Goal: Navigation & Orientation: Find specific page/section

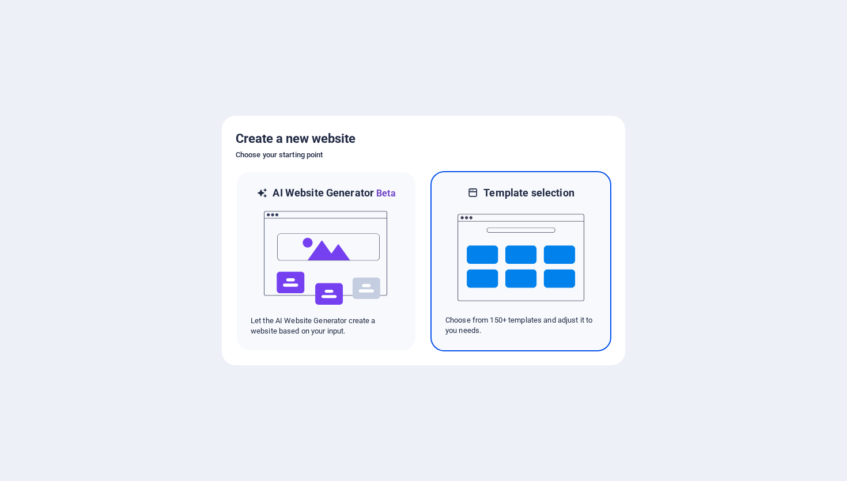
click at [508, 225] on img at bounding box center [520, 257] width 127 height 115
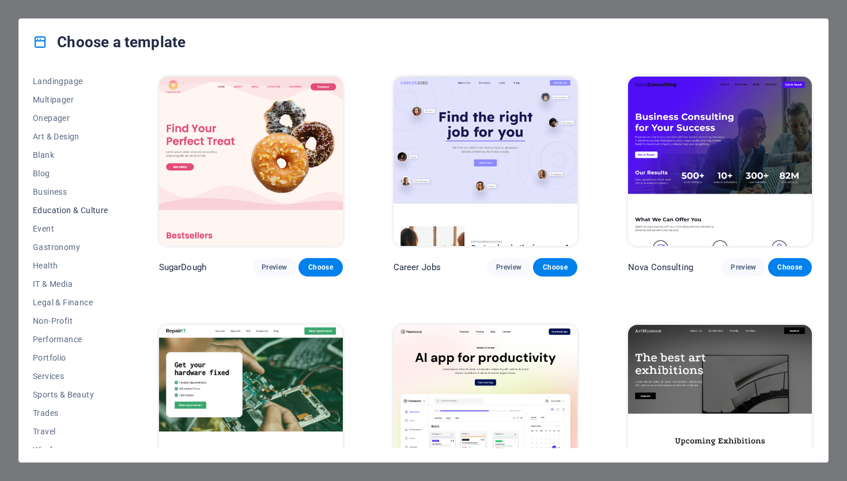
scroll to position [87, 0]
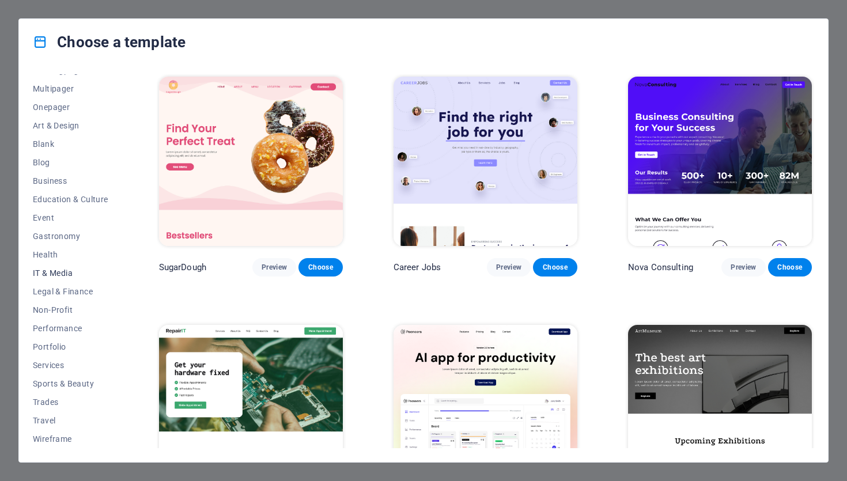
click at [60, 275] on span "IT & Media" at bounding box center [70, 272] width 75 height 9
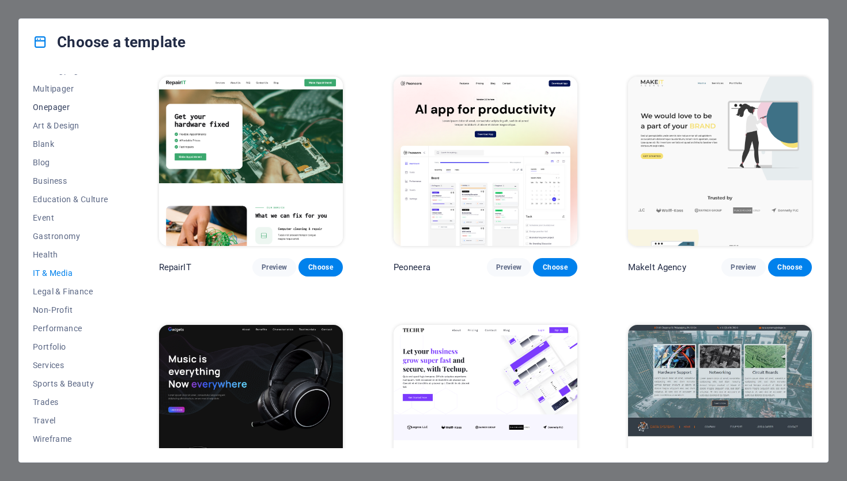
scroll to position [0, 0]
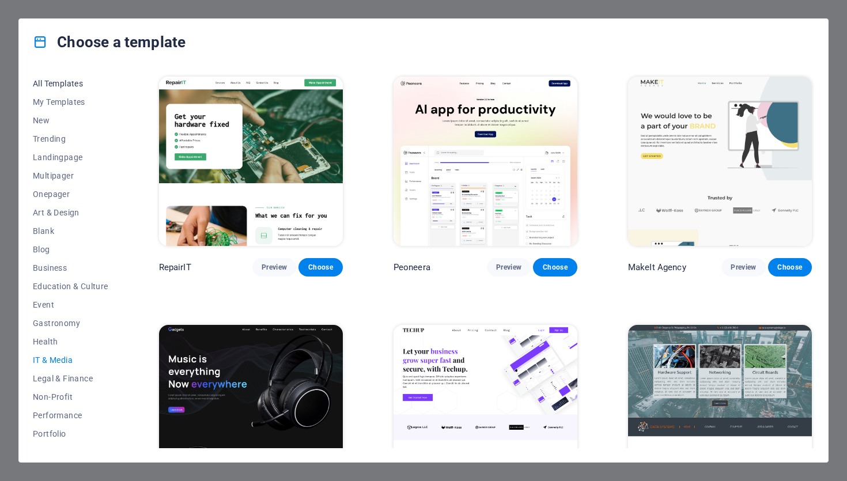
click at [70, 87] on span "All Templates" at bounding box center [70, 83] width 75 height 9
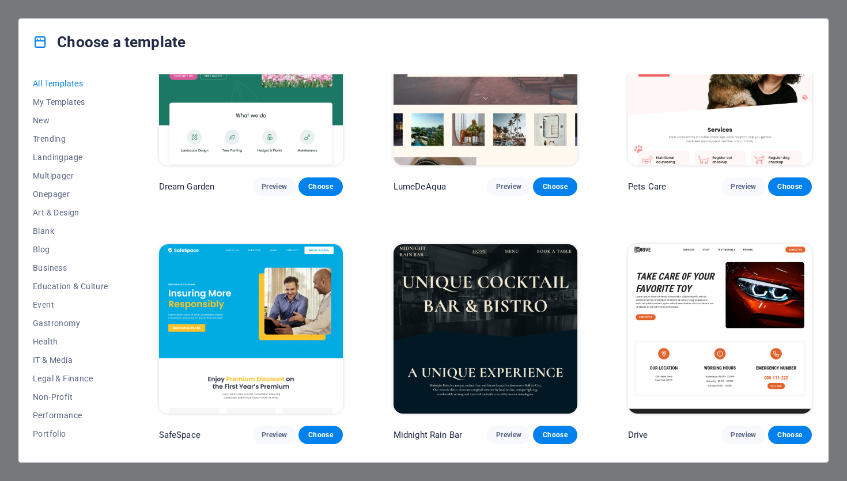
scroll to position [2153, 0]
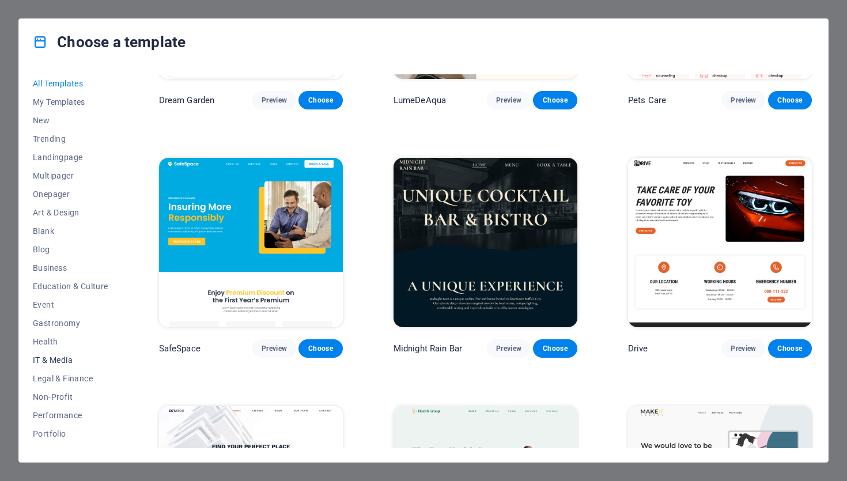
click at [55, 362] on span "IT & Media" at bounding box center [70, 359] width 75 height 9
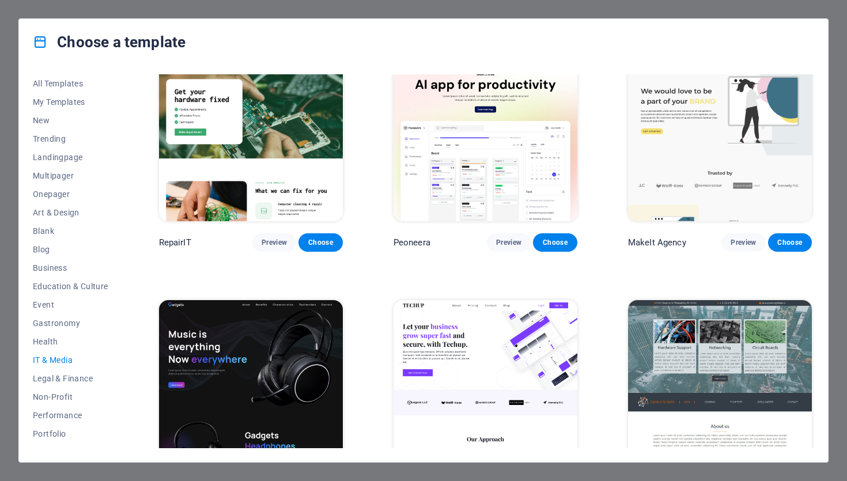
scroll to position [0, 0]
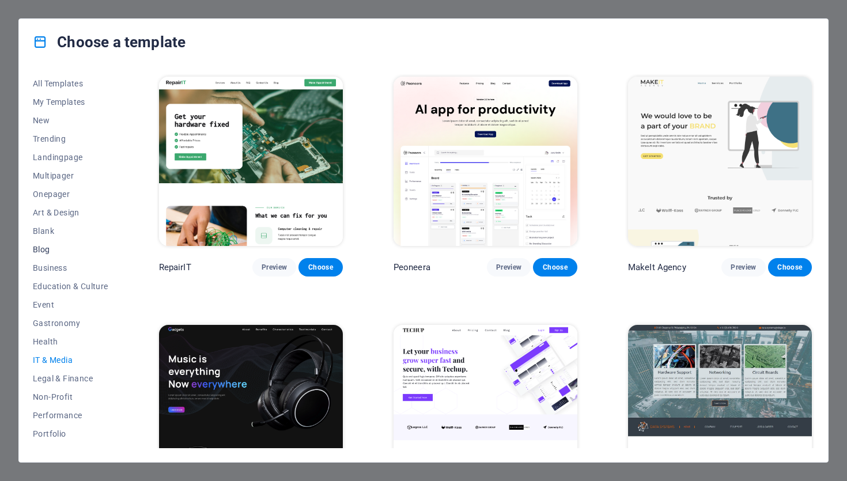
click at [47, 251] on span "Blog" at bounding box center [70, 249] width 75 height 9
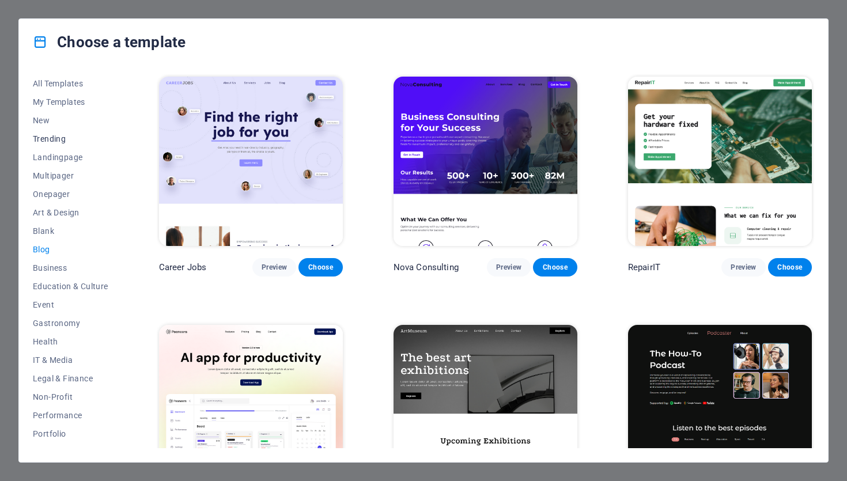
click at [64, 140] on span "Trending" at bounding box center [70, 138] width 75 height 9
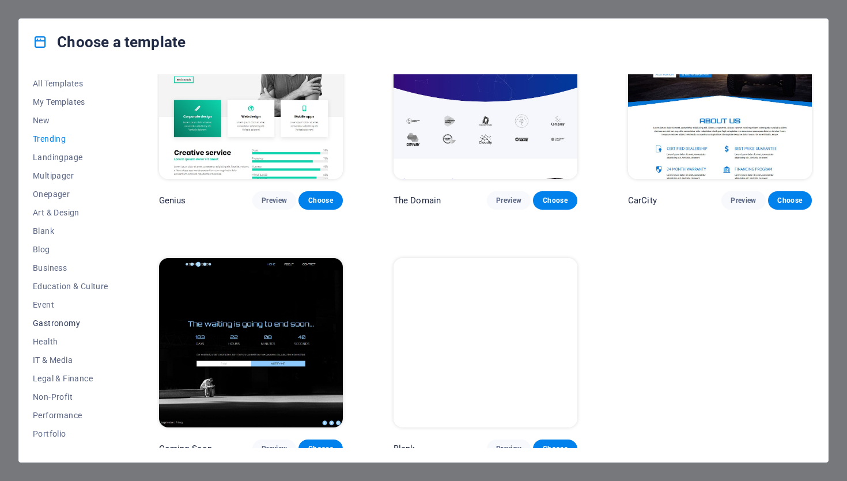
scroll to position [87, 0]
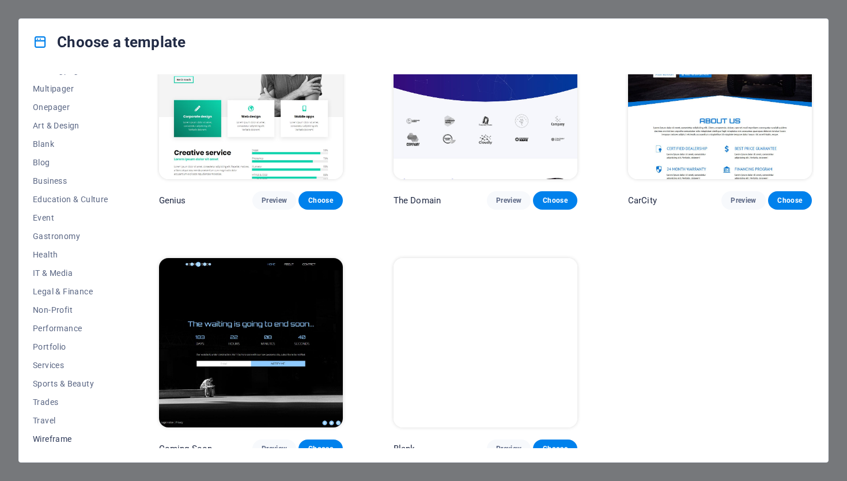
click at [45, 437] on span "Wireframe" at bounding box center [70, 438] width 75 height 9
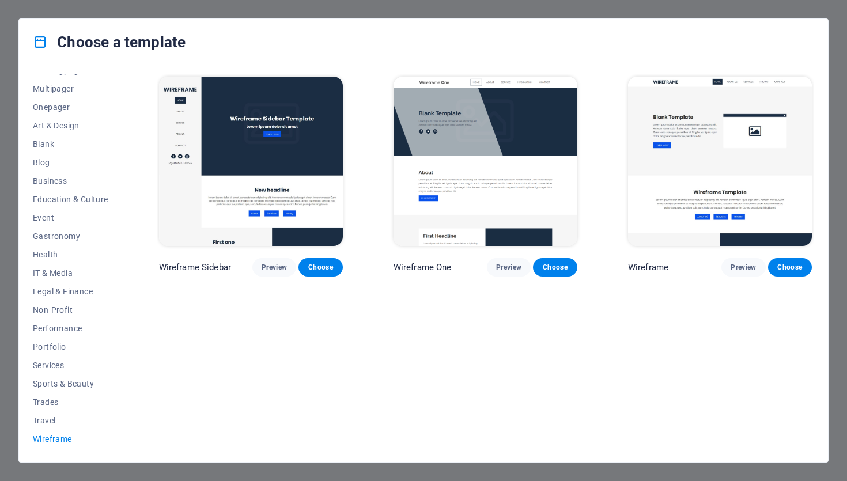
scroll to position [0, 0]
click at [51, 423] on span "Travel" at bounding box center [70, 420] width 75 height 9
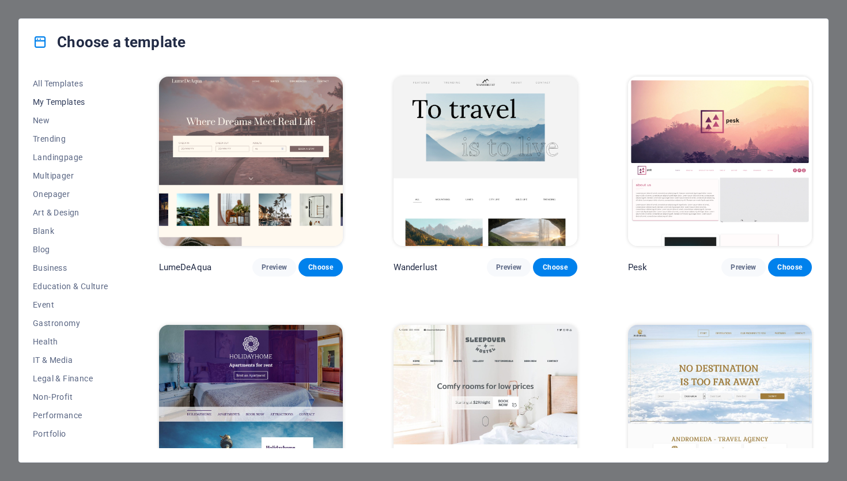
click at [54, 107] on button "My Templates" at bounding box center [70, 102] width 75 height 18
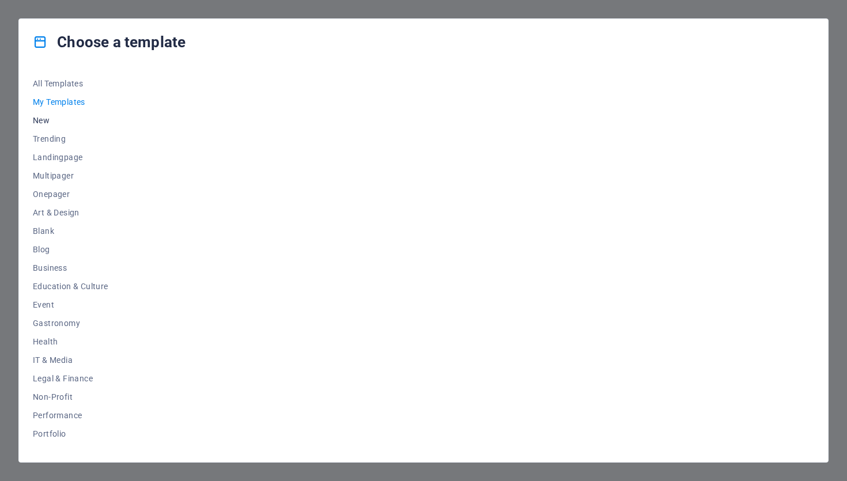
click at [43, 122] on span "New" at bounding box center [70, 120] width 75 height 9
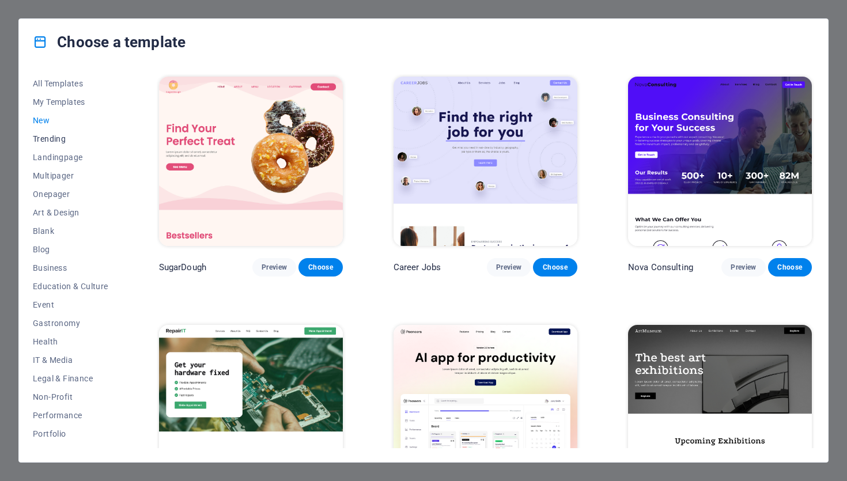
click at [49, 142] on span "Trending" at bounding box center [70, 138] width 75 height 9
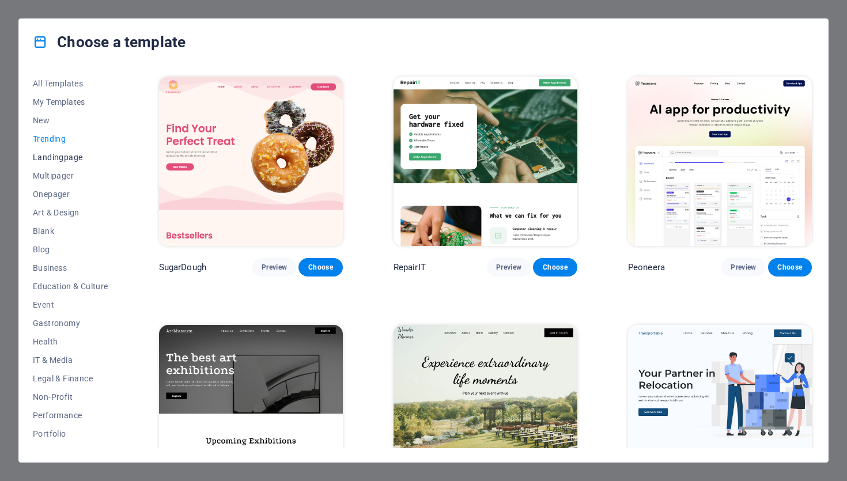
click at [56, 158] on span "Landingpage" at bounding box center [70, 157] width 75 height 9
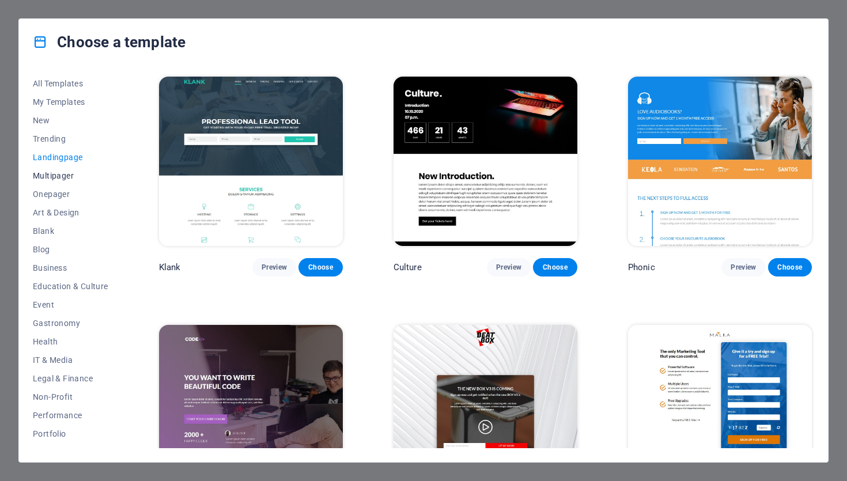
click at [55, 181] on button "Multipager" at bounding box center [70, 175] width 75 height 18
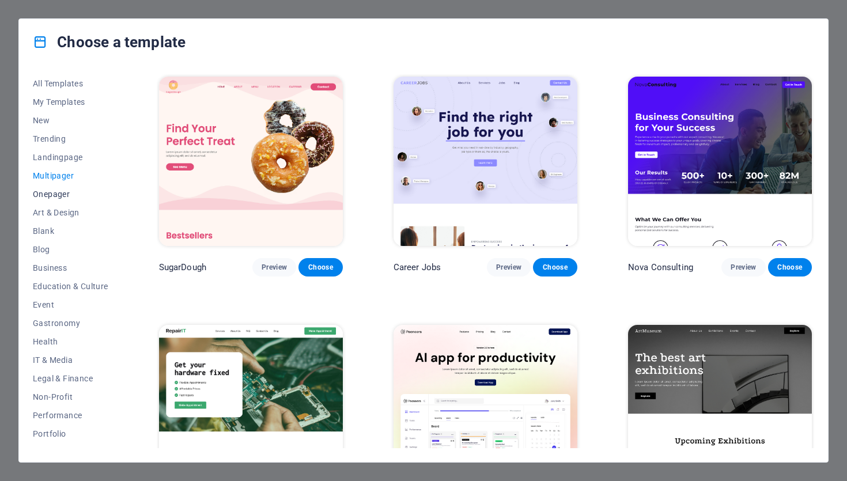
click at [51, 198] on span "Onepager" at bounding box center [70, 193] width 75 height 9
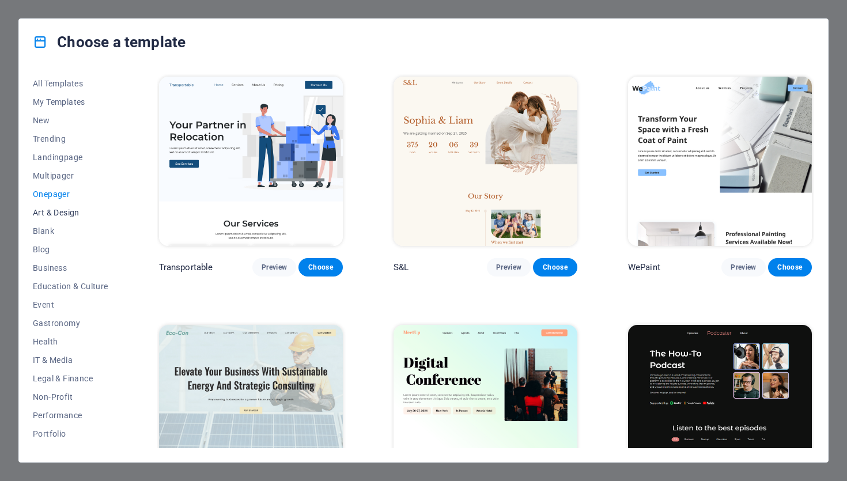
click at [56, 211] on span "Art & Design" at bounding box center [70, 212] width 75 height 9
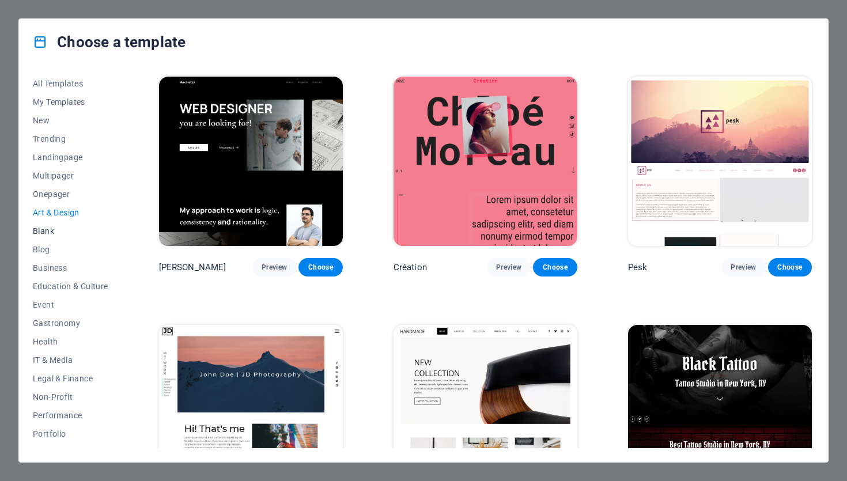
click at [50, 229] on span "Blank" at bounding box center [70, 230] width 75 height 9
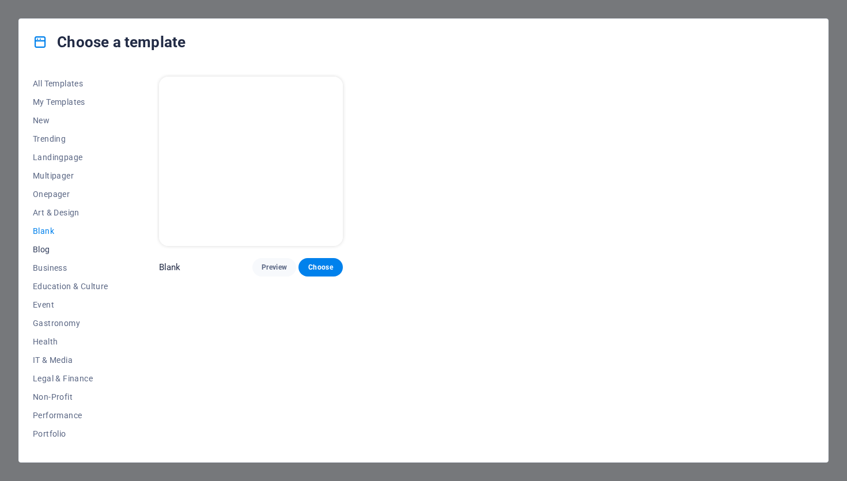
click at [47, 252] on span "Blog" at bounding box center [70, 249] width 75 height 9
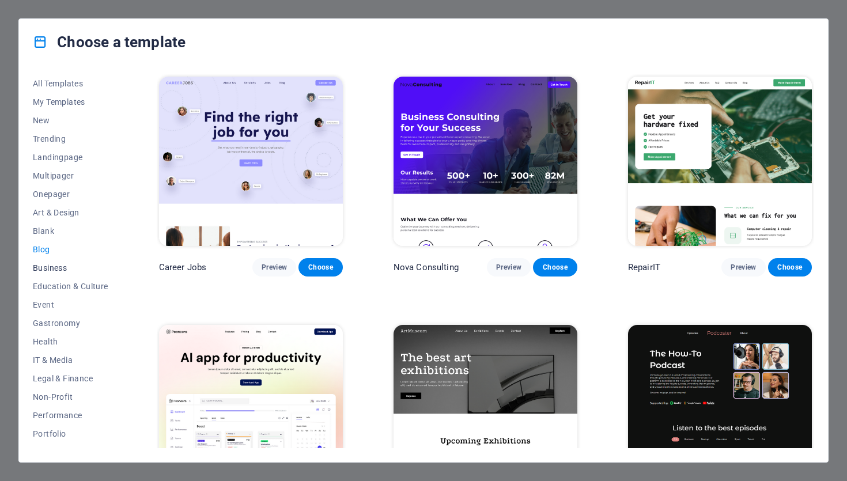
click at [47, 264] on span "Business" at bounding box center [70, 267] width 75 height 9
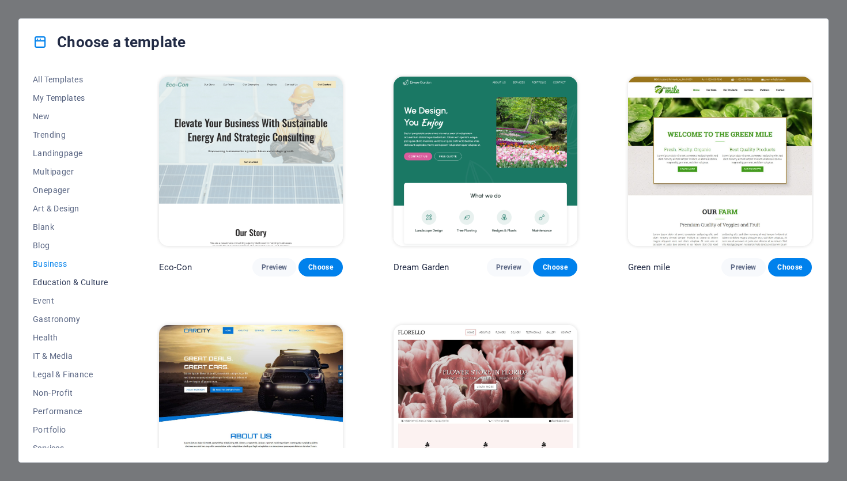
click at [51, 279] on span "Education & Culture" at bounding box center [70, 282] width 75 height 9
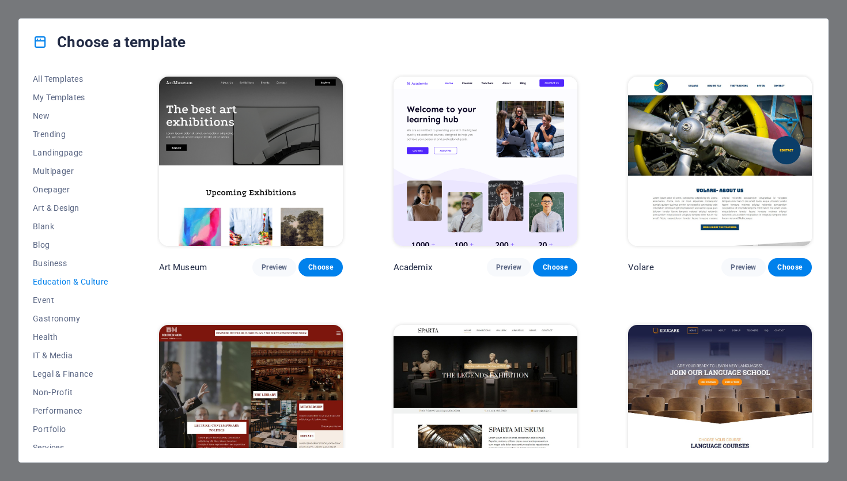
scroll to position [3, 0]
click at [47, 304] on span "Event" at bounding box center [70, 300] width 75 height 9
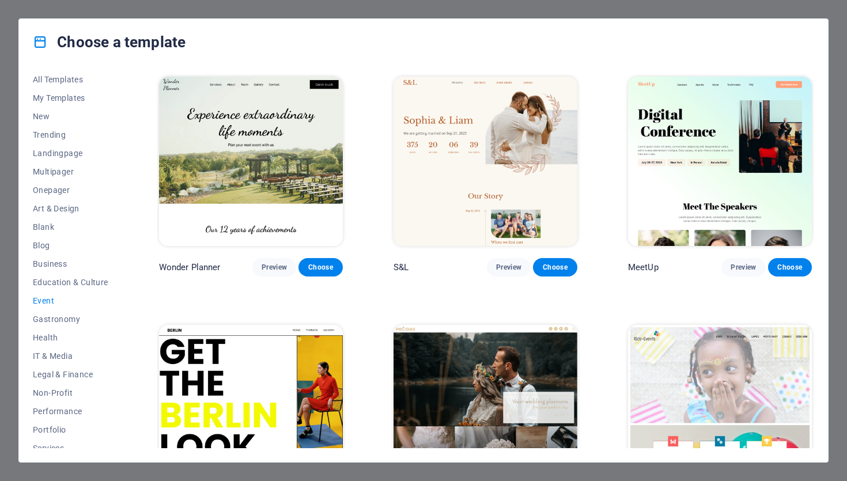
scroll to position [2, 0]
click at [62, 321] on span "Gastronomy" at bounding box center [70, 320] width 75 height 9
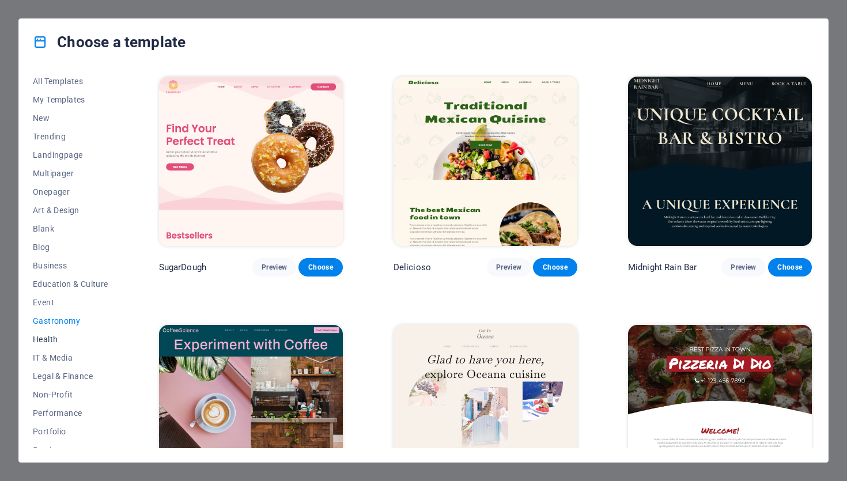
scroll to position [3, 0]
click at [43, 336] on span "Health" at bounding box center [70, 337] width 75 height 9
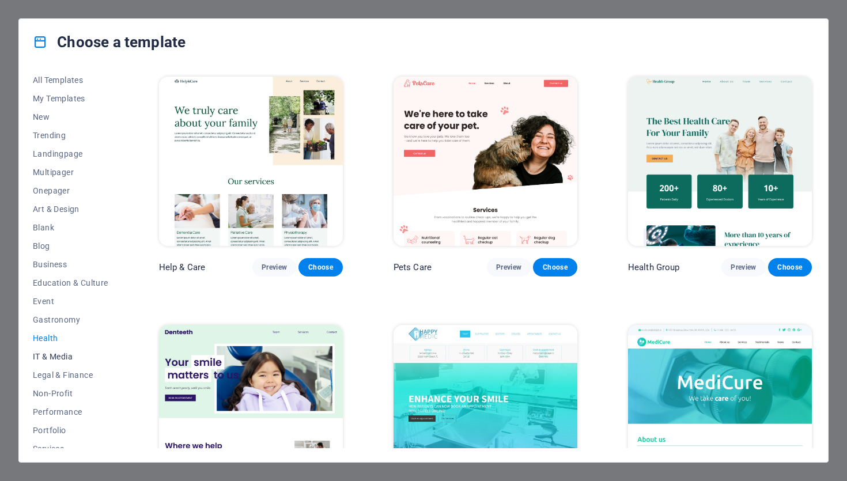
click at [48, 352] on span "IT & Media" at bounding box center [70, 356] width 75 height 9
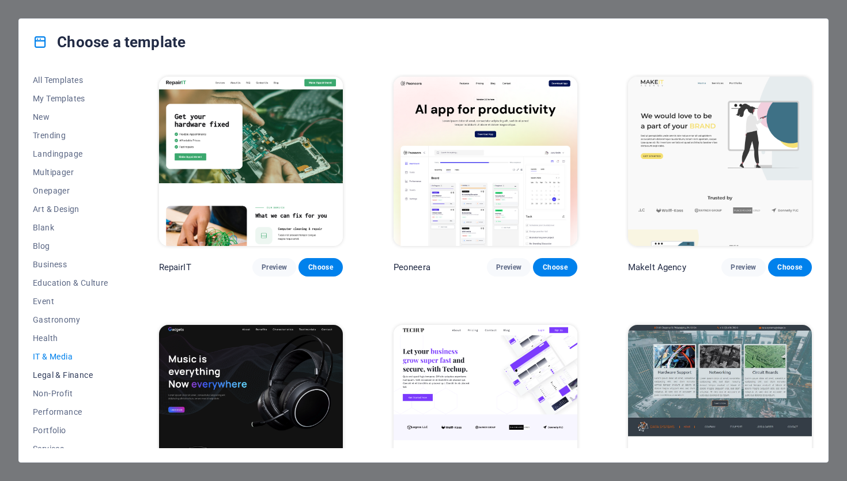
click at [55, 376] on span "Legal & Finance" at bounding box center [70, 374] width 75 height 9
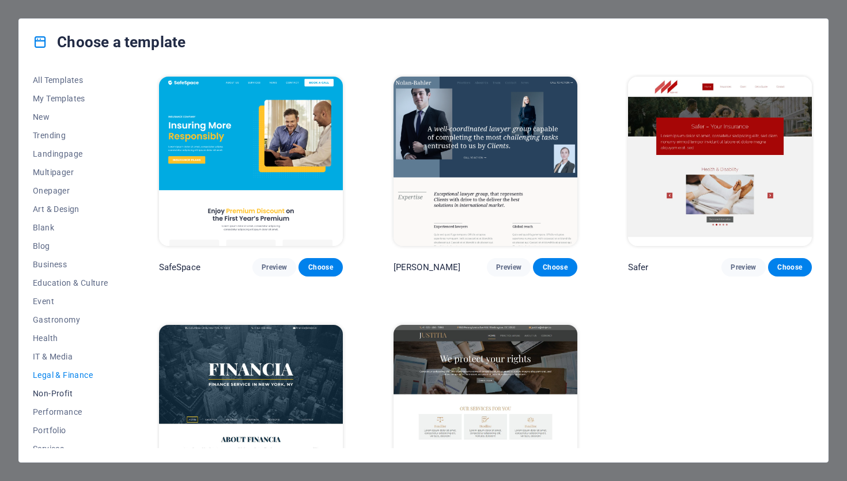
click at [48, 396] on span "Non-Profit" at bounding box center [70, 393] width 75 height 9
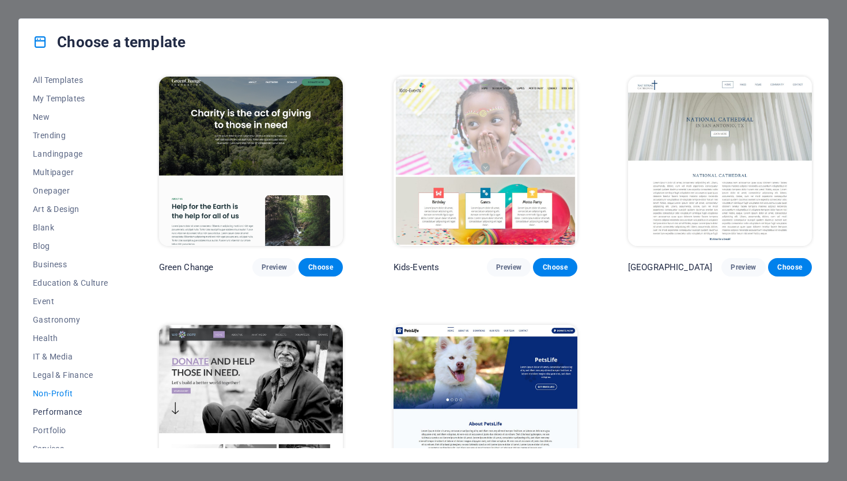
click at [61, 412] on span "Performance" at bounding box center [70, 411] width 75 height 9
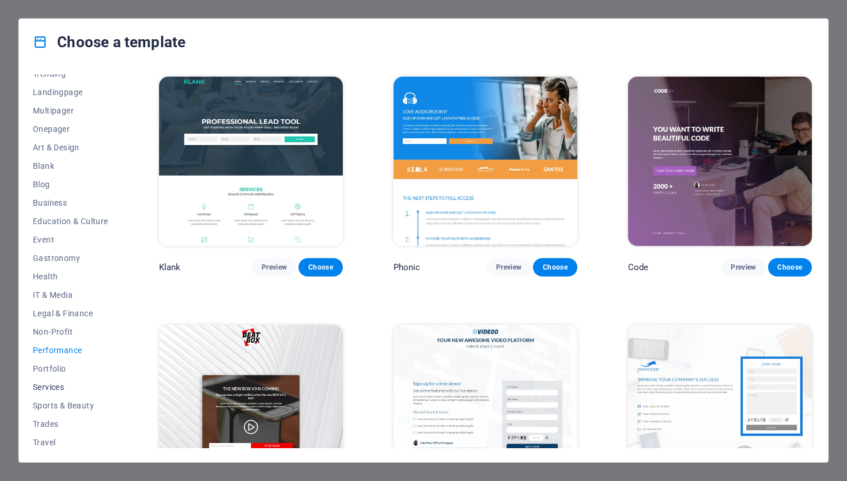
scroll to position [66, 0]
click at [46, 366] on span "Portfolio" at bounding box center [70, 367] width 75 height 9
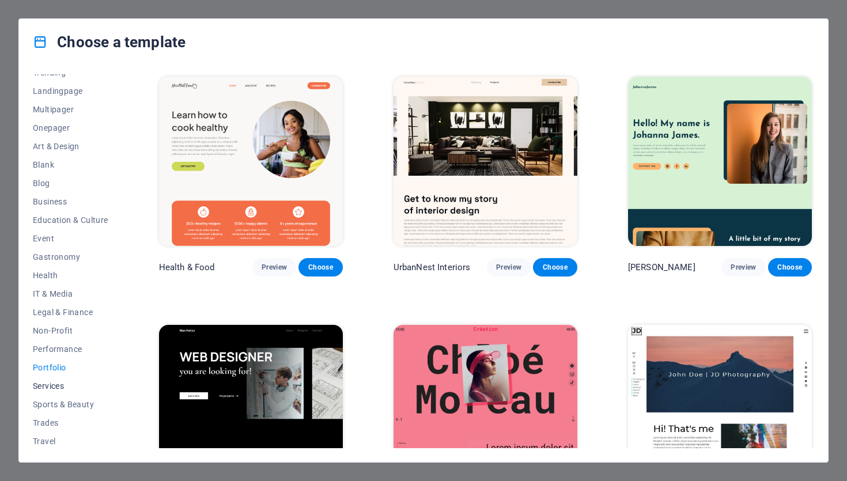
click at [45, 385] on span "Services" at bounding box center [70, 385] width 75 height 9
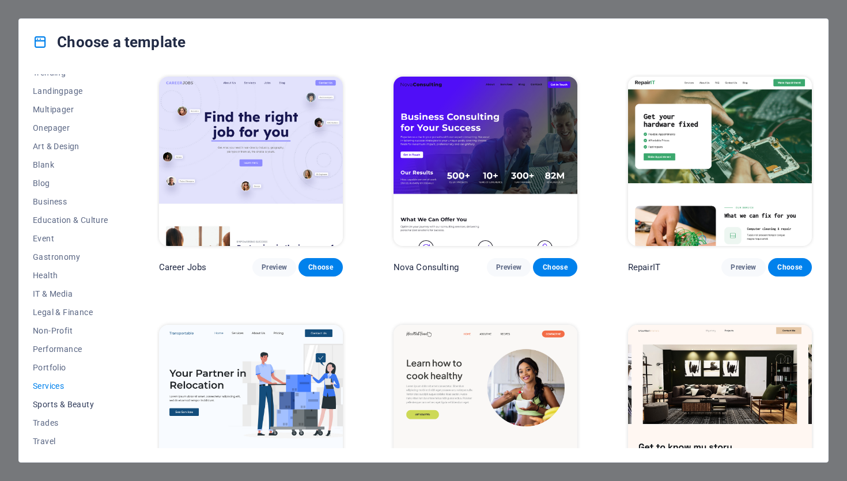
click at [54, 400] on span "Sports & Beauty" at bounding box center [70, 404] width 75 height 9
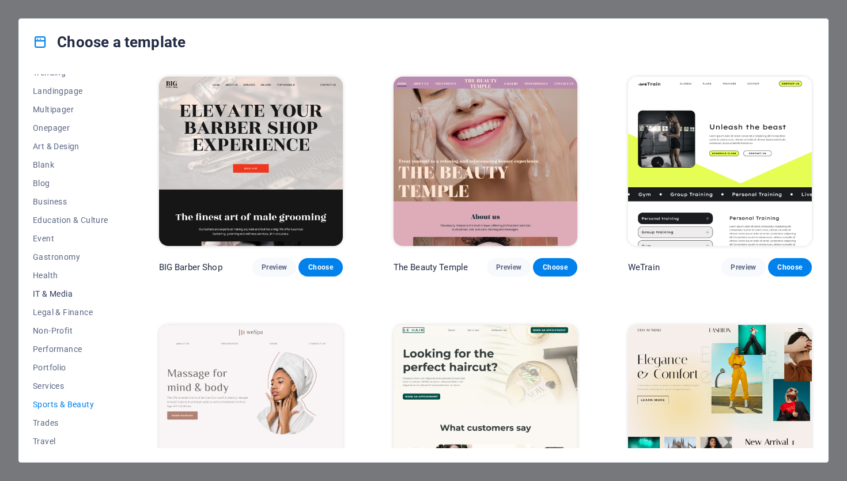
scroll to position [0, 0]
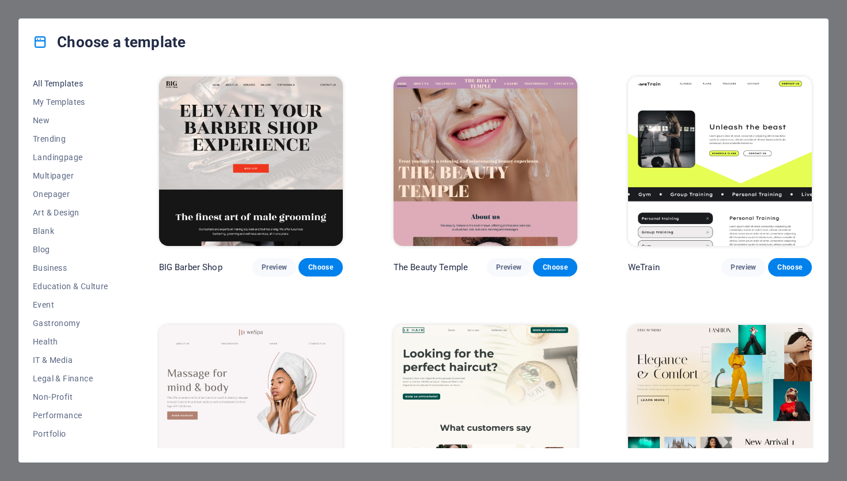
click at [62, 82] on span "All Templates" at bounding box center [70, 83] width 75 height 9
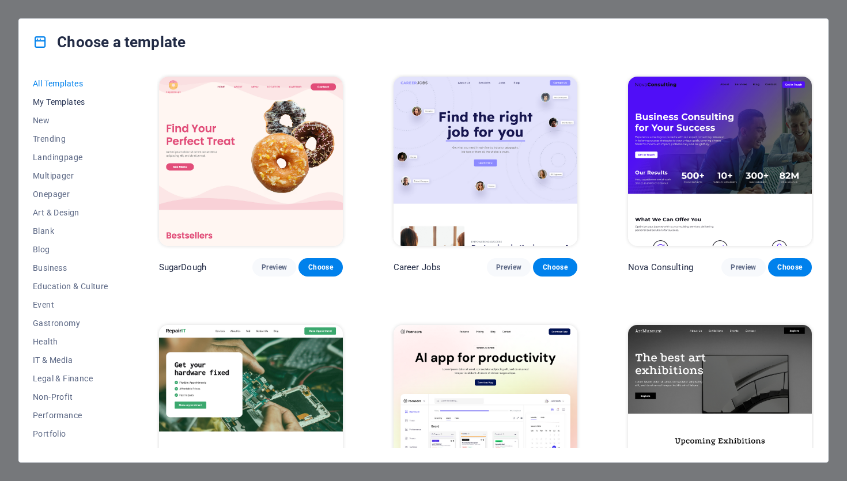
click at [62, 94] on button "My Templates" at bounding box center [70, 102] width 75 height 18
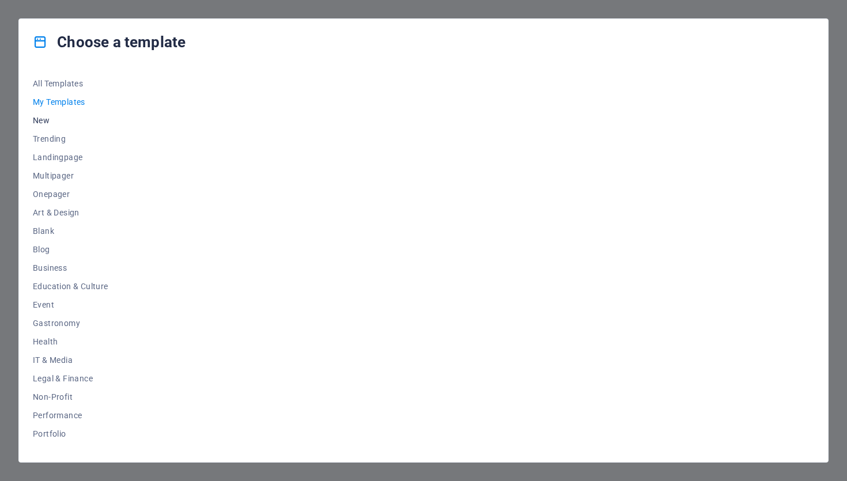
click at [60, 115] on button "New" at bounding box center [70, 120] width 75 height 18
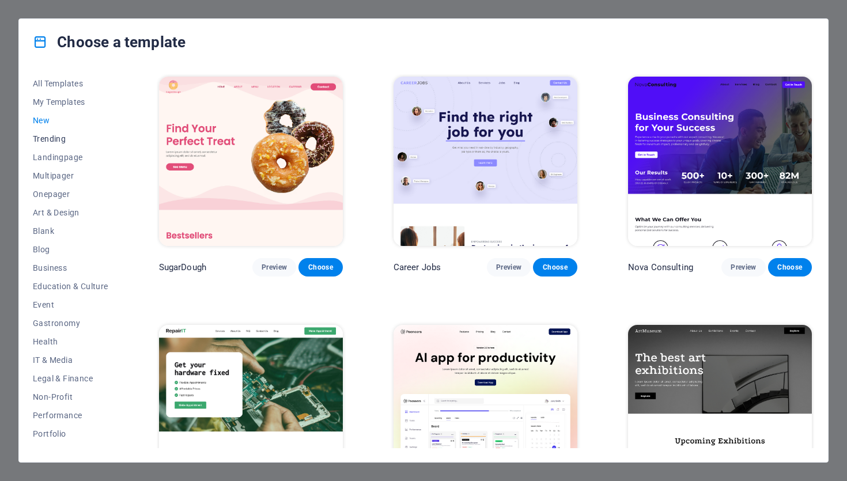
click at [48, 134] on span "Trending" at bounding box center [70, 138] width 75 height 9
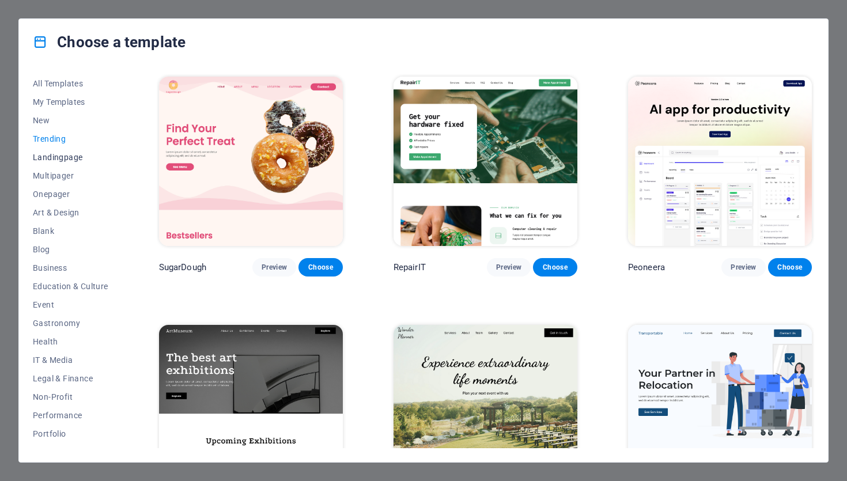
click at [55, 157] on span "Landingpage" at bounding box center [70, 157] width 75 height 9
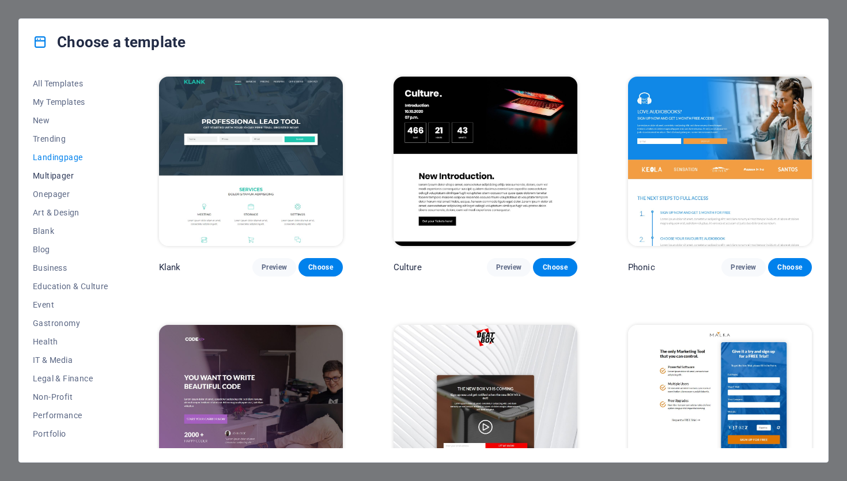
click at [56, 179] on span "Multipager" at bounding box center [70, 175] width 75 height 9
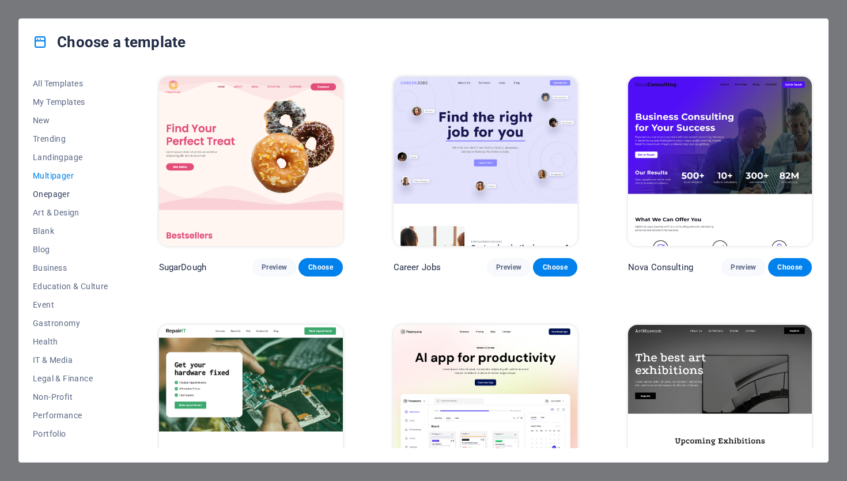
click at [57, 192] on span "Onepager" at bounding box center [70, 193] width 75 height 9
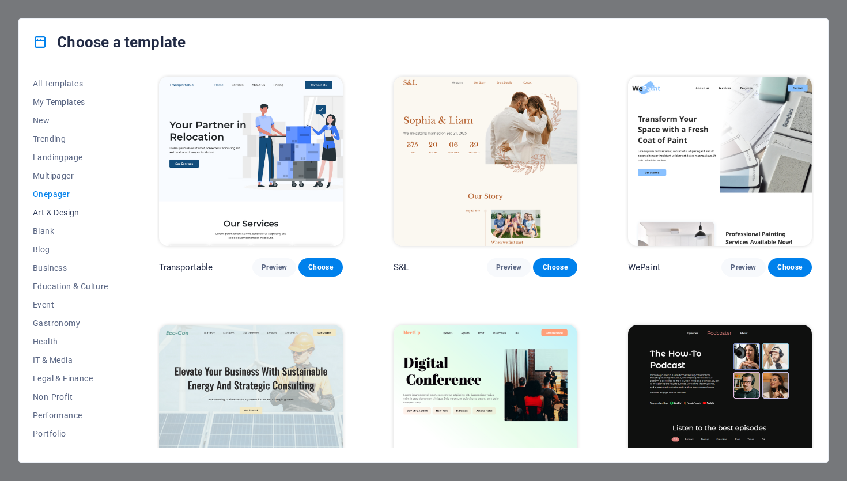
click at [58, 206] on button "Art & Design" at bounding box center [70, 212] width 75 height 18
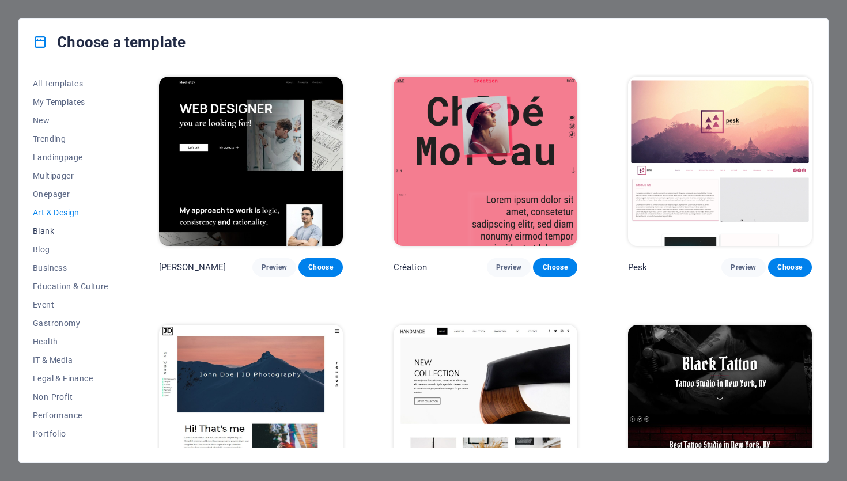
click at [58, 232] on span "Blank" at bounding box center [70, 230] width 75 height 9
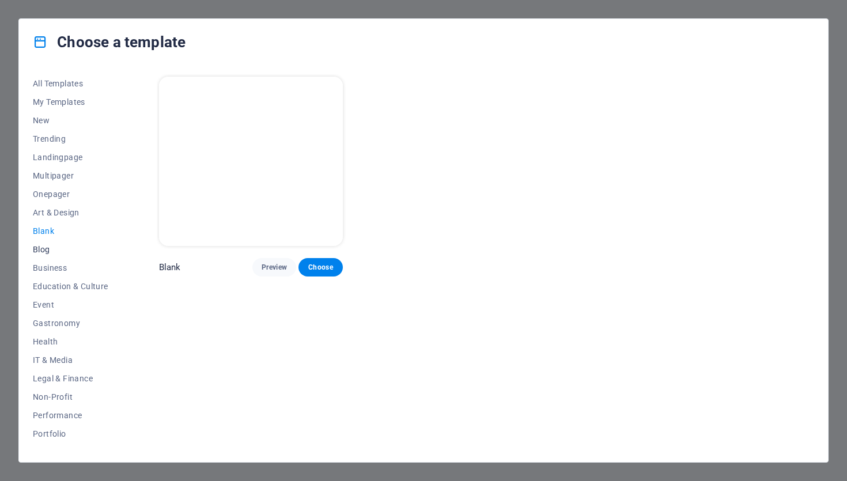
click at [43, 253] on span "Blog" at bounding box center [70, 249] width 75 height 9
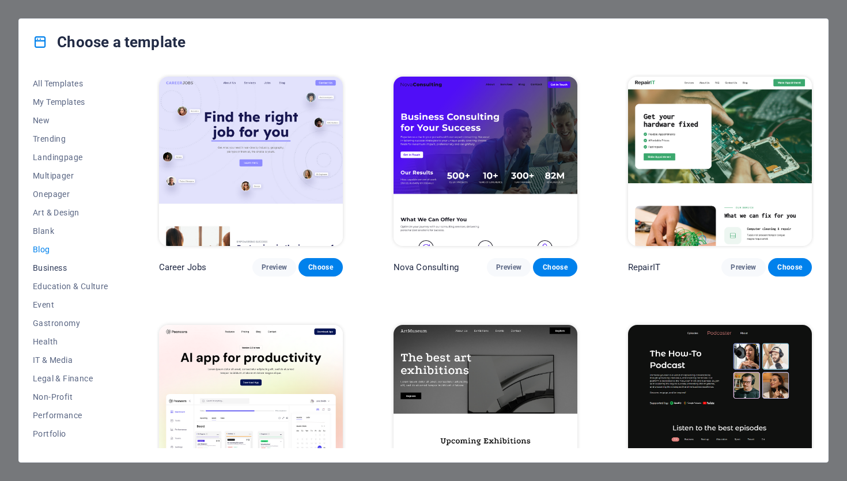
click at [52, 273] on button "Business" at bounding box center [70, 268] width 75 height 18
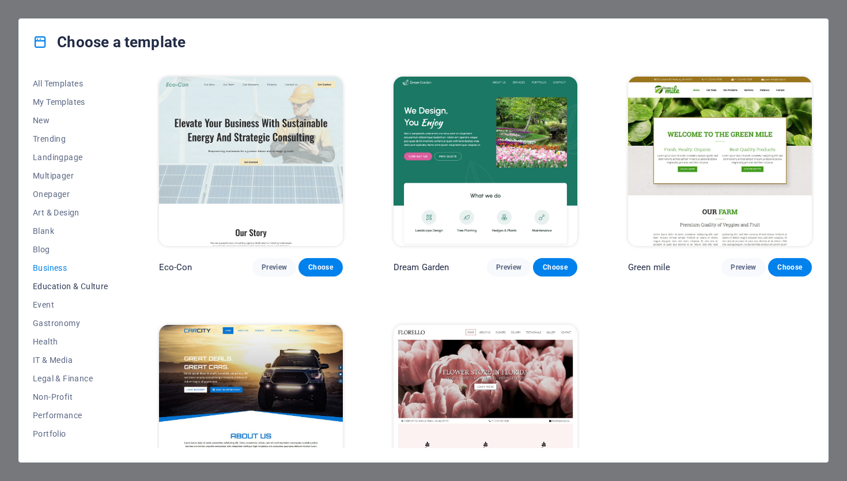
click at [67, 287] on span "Education & Culture" at bounding box center [70, 286] width 75 height 9
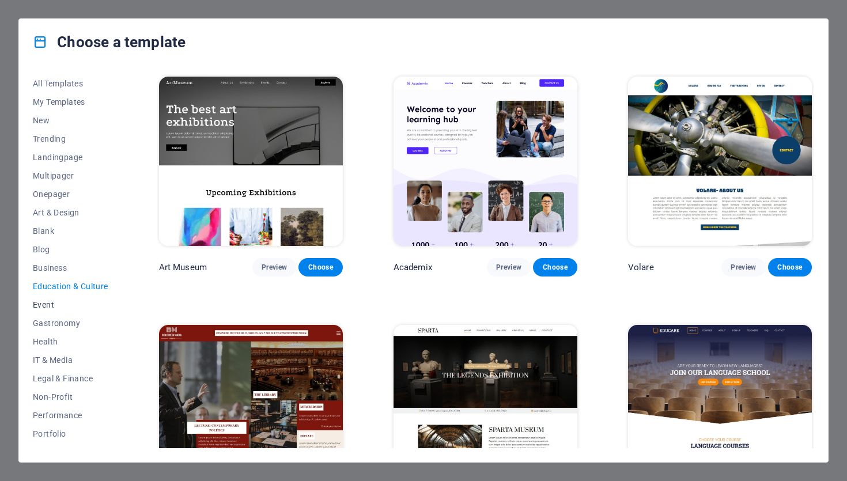
click at [45, 301] on span "Event" at bounding box center [70, 304] width 75 height 9
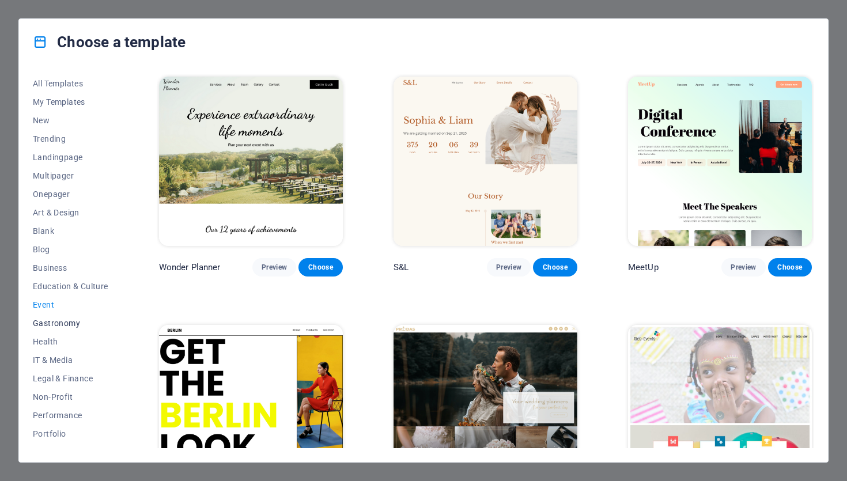
click at [56, 321] on span "Gastronomy" at bounding box center [70, 322] width 75 height 9
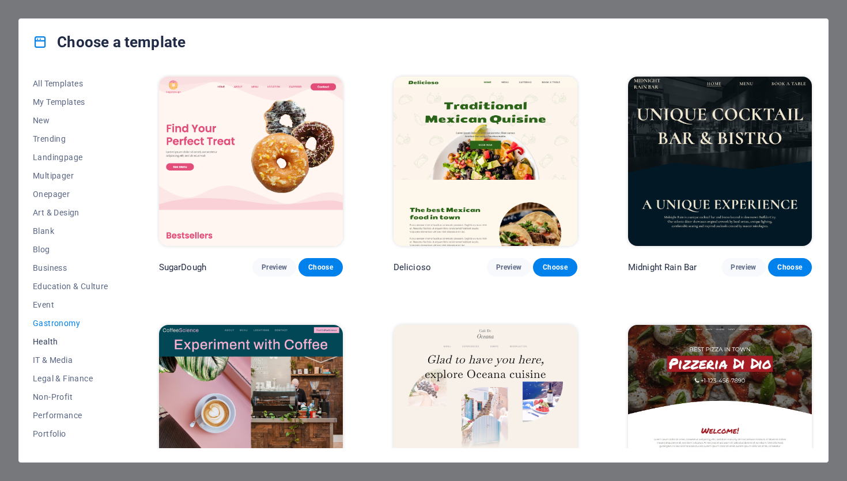
click at [54, 344] on span "Health" at bounding box center [70, 341] width 75 height 9
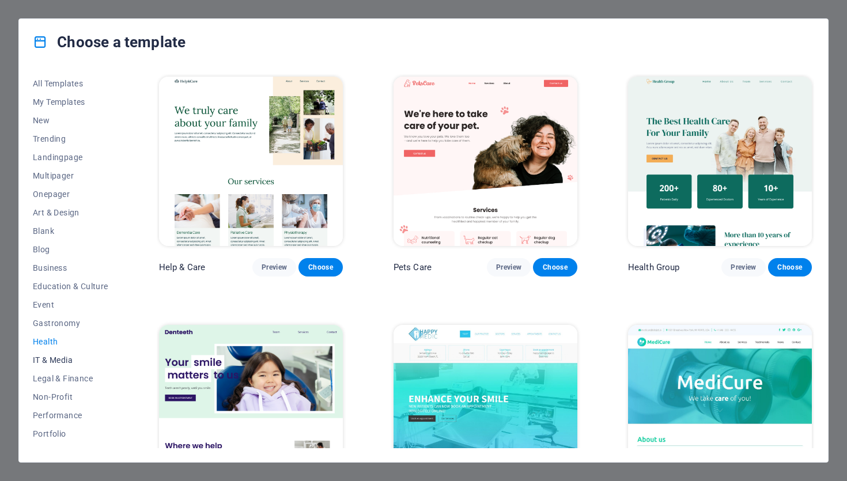
click at [50, 358] on span "IT & Media" at bounding box center [70, 359] width 75 height 9
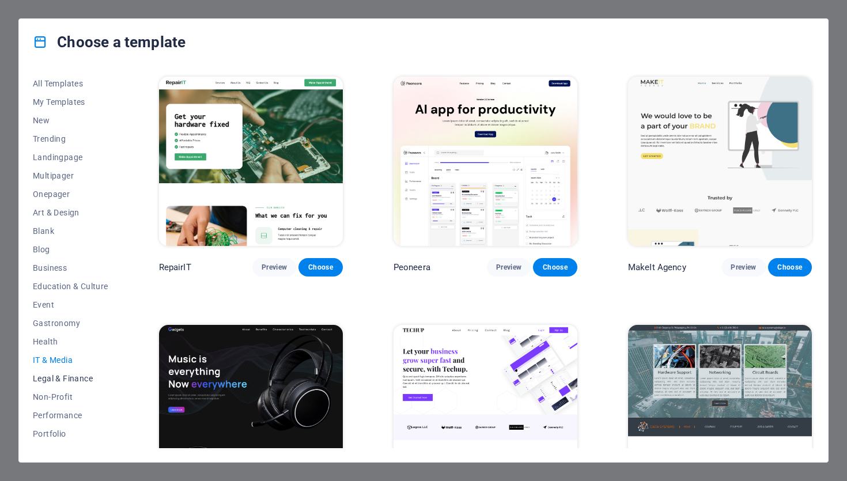
click at [52, 379] on span "Legal & Finance" at bounding box center [70, 378] width 75 height 9
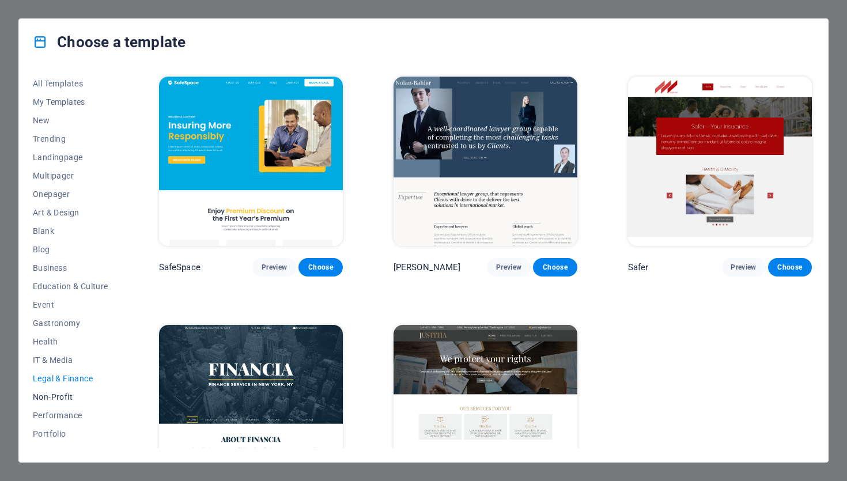
click at [66, 397] on span "Non-Profit" at bounding box center [70, 396] width 75 height 9
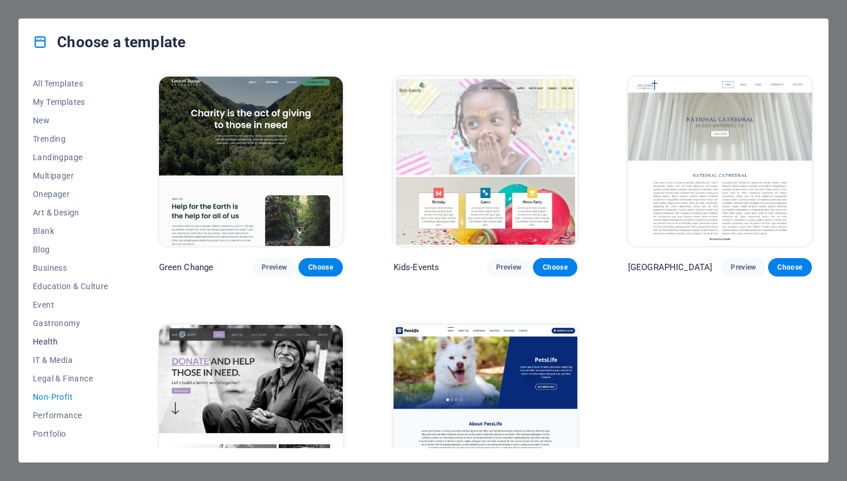
scroll to position [87, 0]
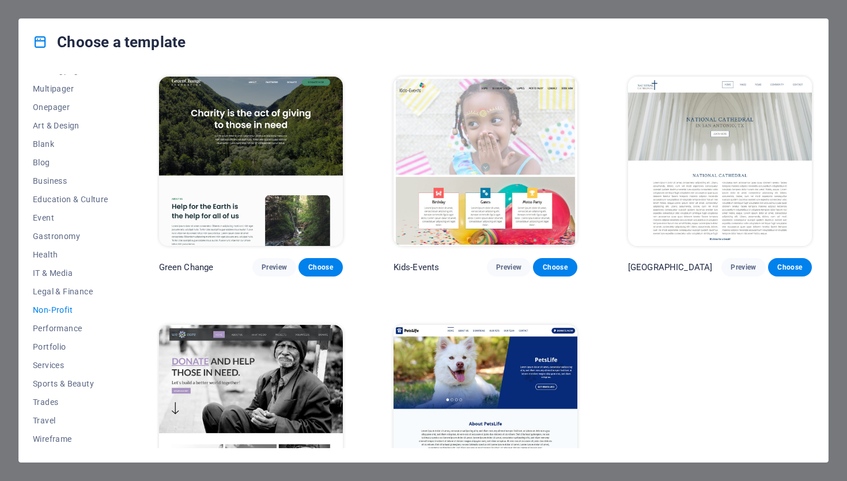
click at [787, 3] on div "Choose a template All Templates My Templates New Trending Landingpage Multipage…" at bounding box center [423, 240] width 847 height 481
click at [790, 8] on div "Choose a template All Templates My Templates New Trending Landingpage Multipage…" at bounding box center [423, 240] width 847 height 481
